Goal: Navigation & Orientation: Find specific page/section

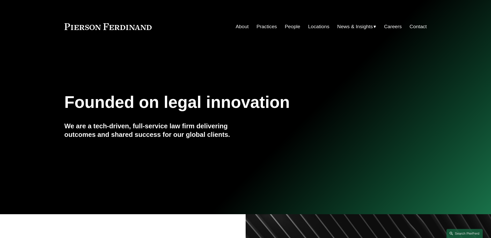
click at [424, 25] on link "Contact" at bounding box center [417, 27] width 17 height 10
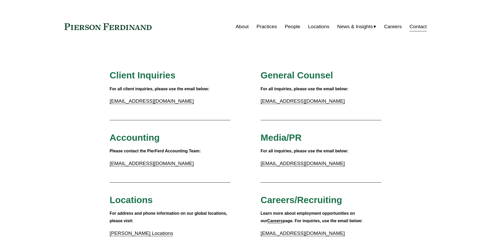
click at [318, 24] on link "Locations" at bounding box center [318, 27] width 21 height 10
